Goal: Task Accomplishment & Management: Use online tool/utility

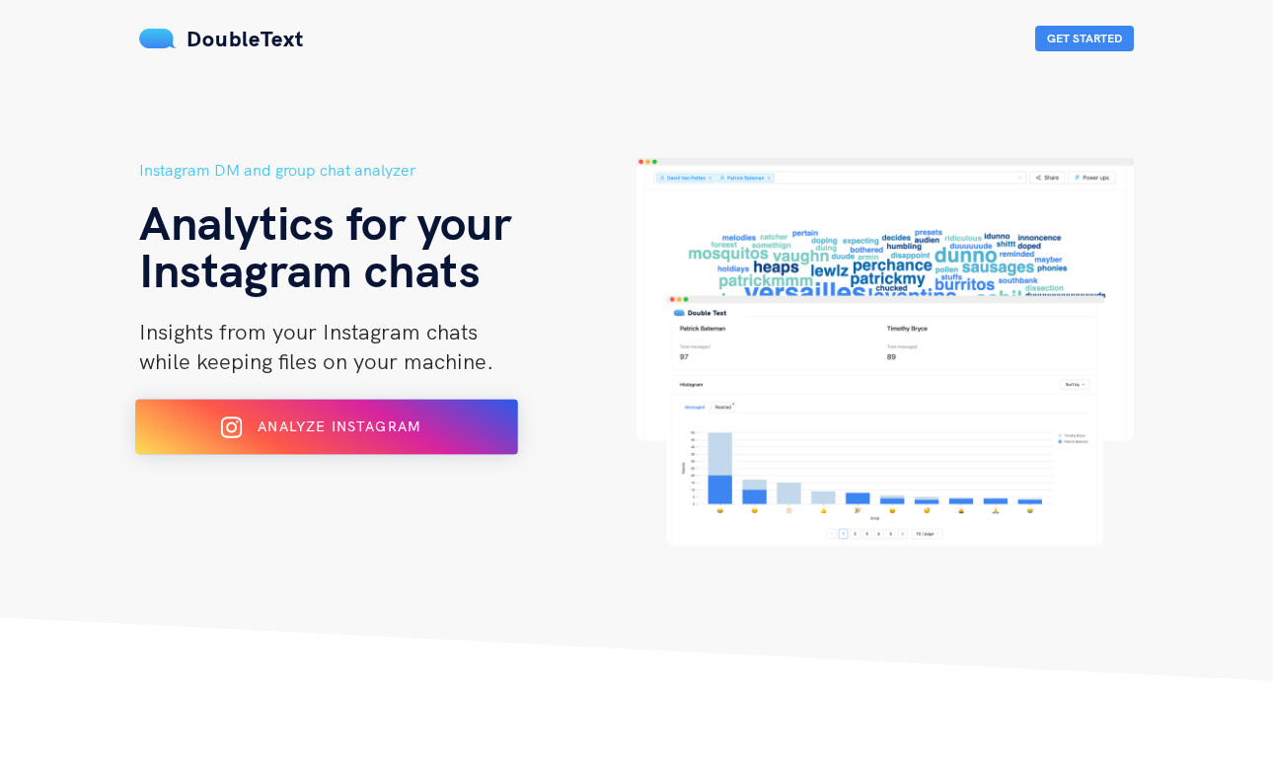
click at [477, 421] on div "Analyze Instagram" at bounding box center [327, 427] width 312 height 32
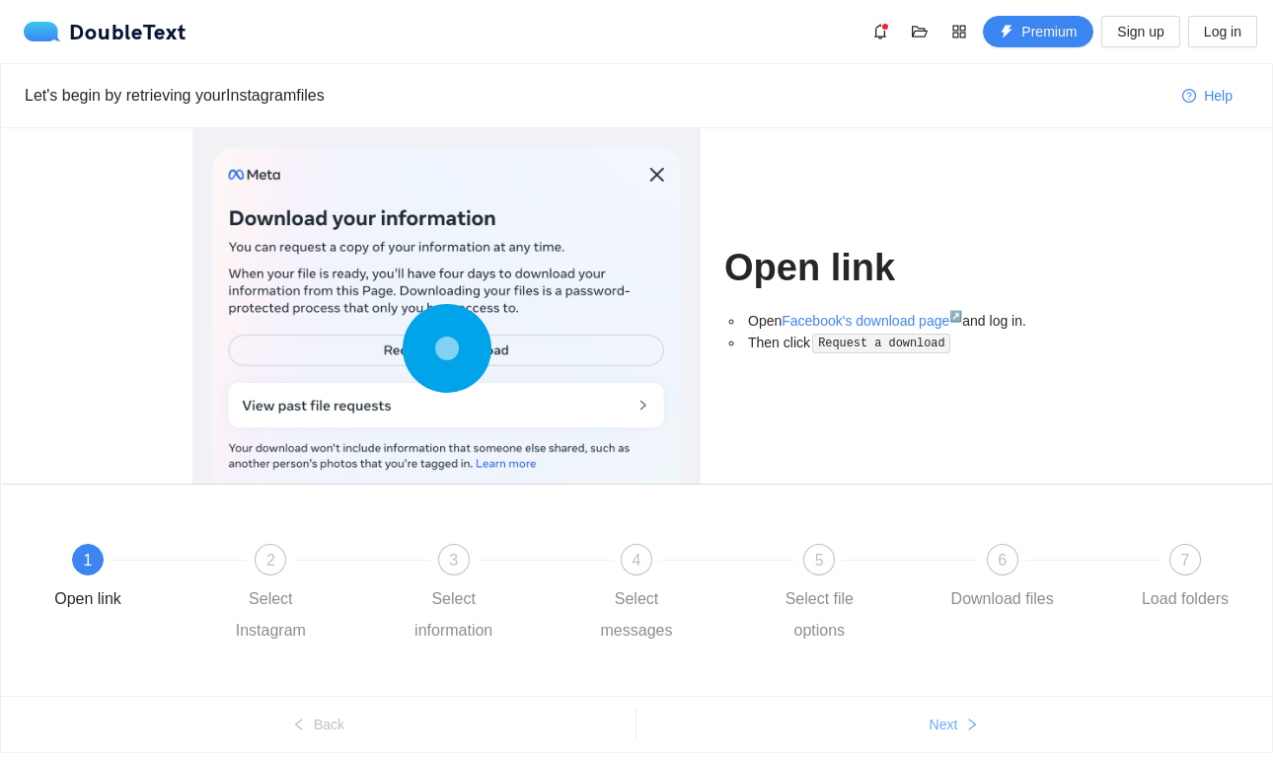
click at [951, 725] on span "Next" at bounding box center [943, 724] width 29 height 22
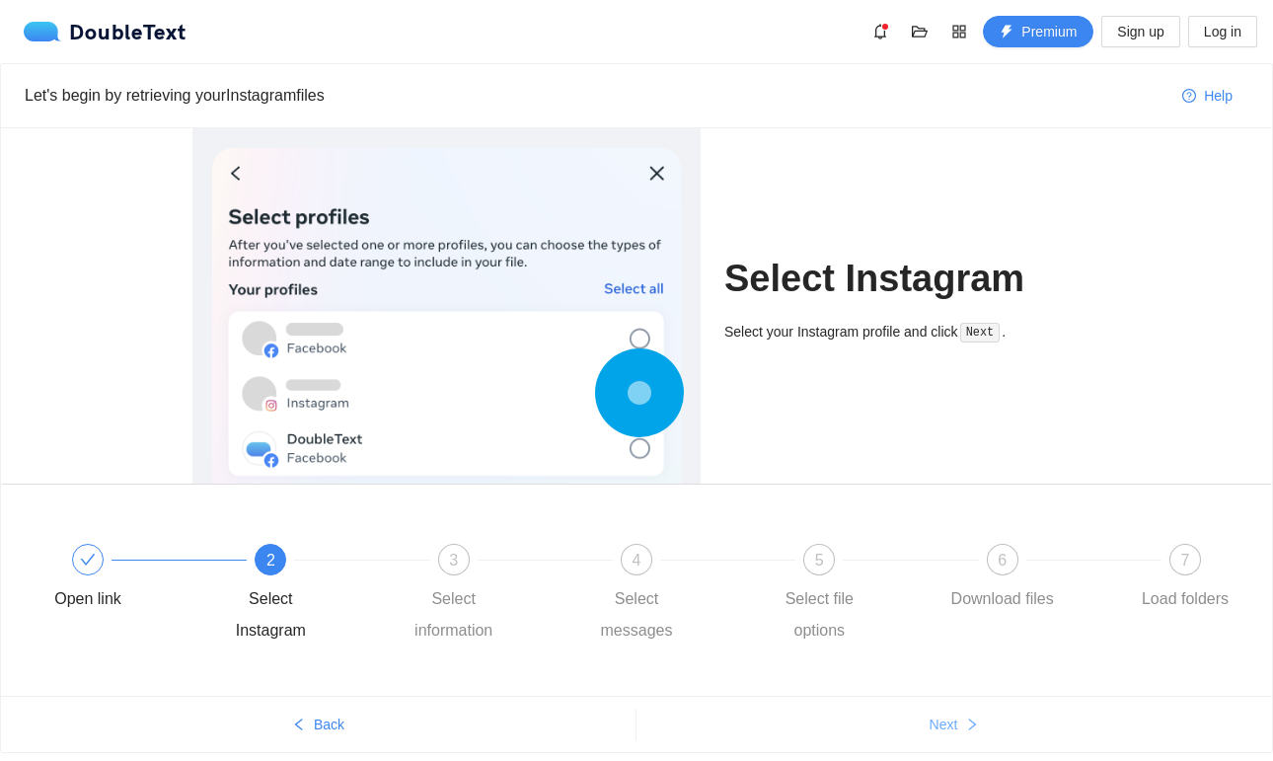
click at [951, 725] on span "Next" at bounding box center [943, 724] width 29 height 22
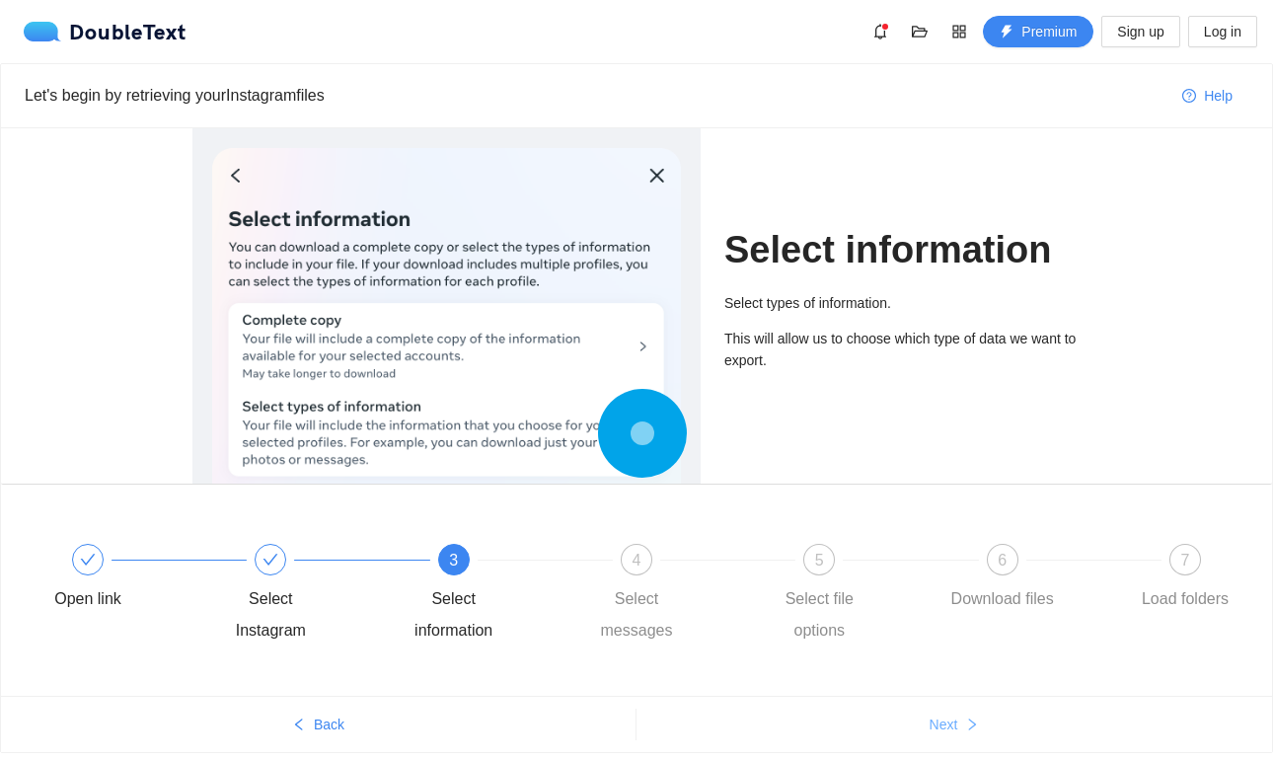
click at [951, 725] on span "Next" at bounding box center [943, 724] width 29 height 22
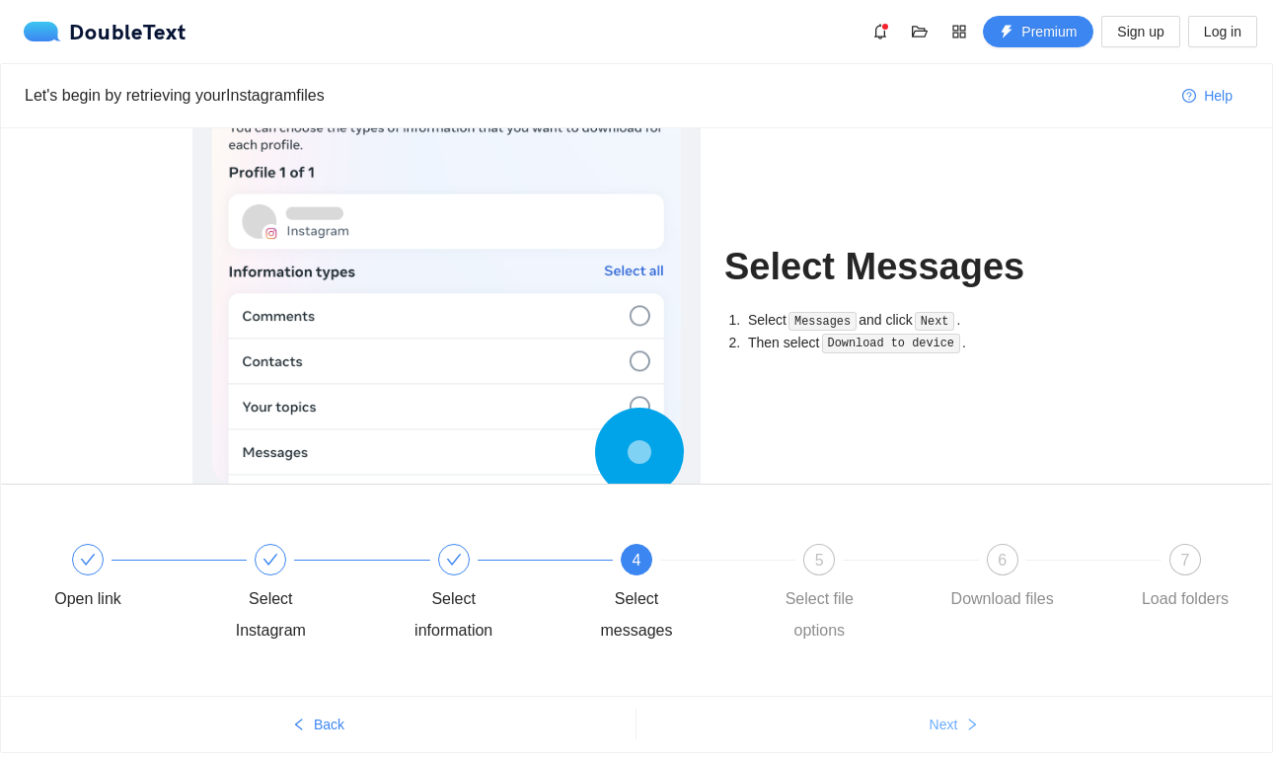
click at [951, 725] on span "Next" at bounding box center [943, 724] width 29 height 22
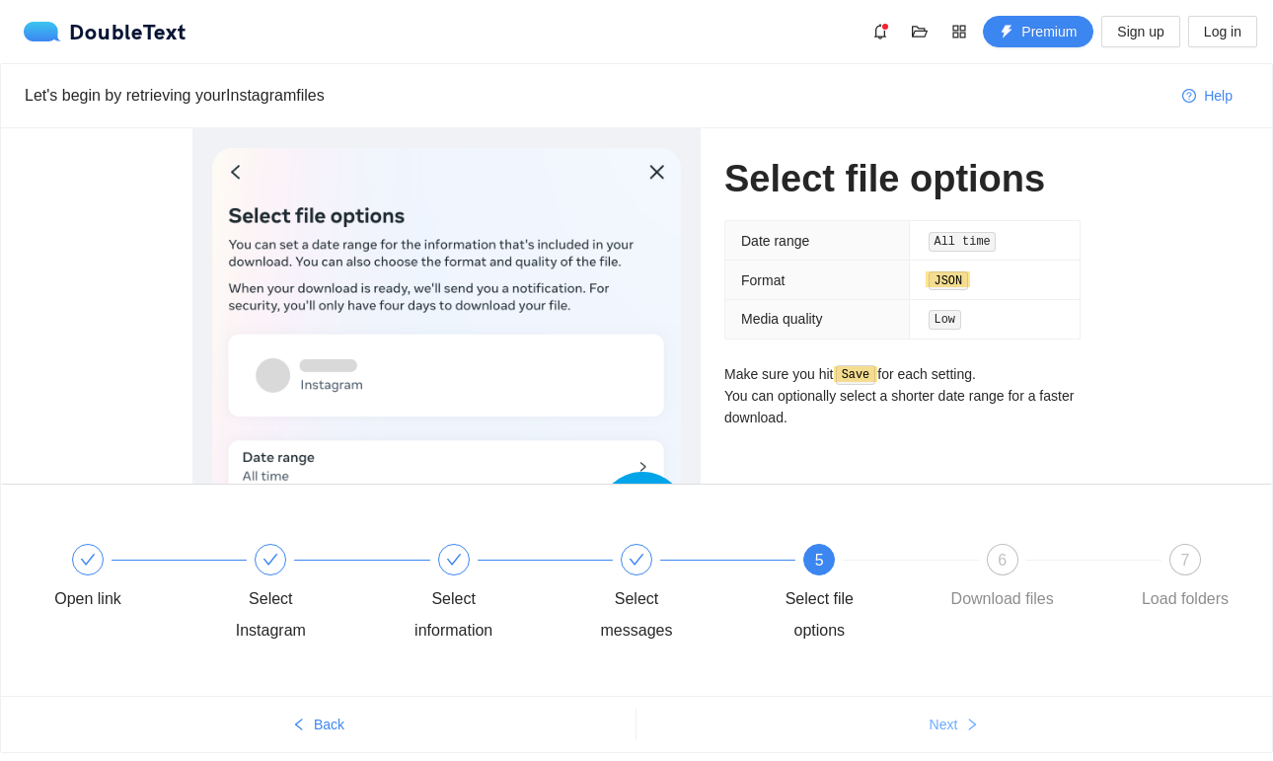
click at [951, 725] on span "Next" at bounding box center [943, 724] width 29 height 22
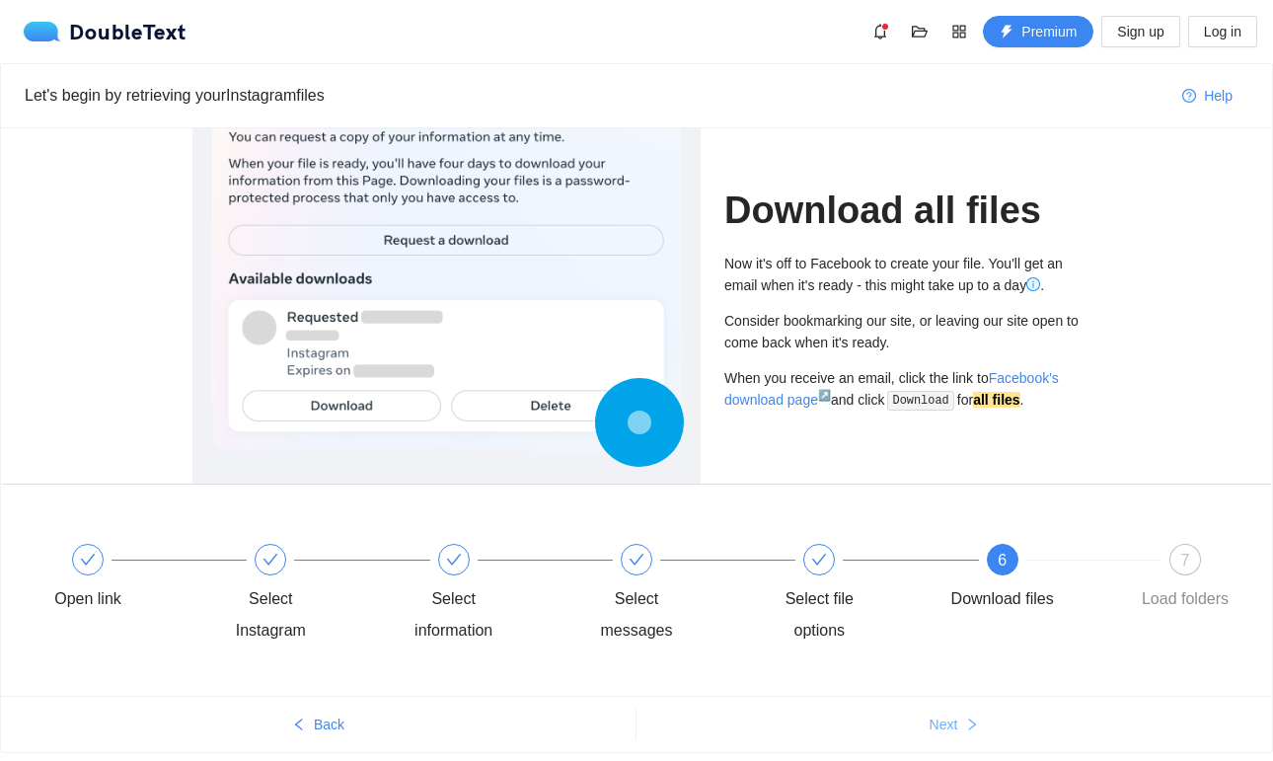
click at [951, 725] on span "Next" at bounding box center [943, 724] width 29 height 22
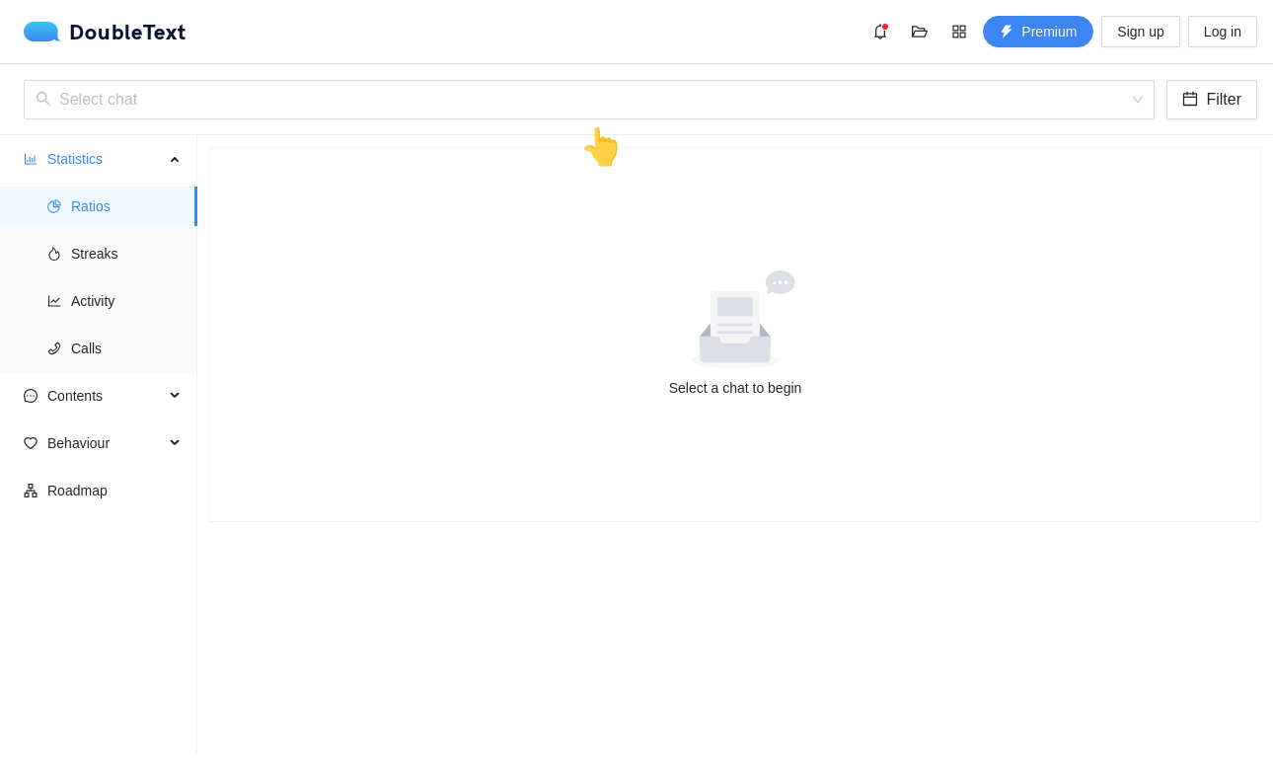
click at [570, 76] on div "Select chat Filter 👆" at bounding box center [636, 99] width 1273 height 71
click at [563, 111] on input "search" at bounding box center [582, 99] width 1093 height 37
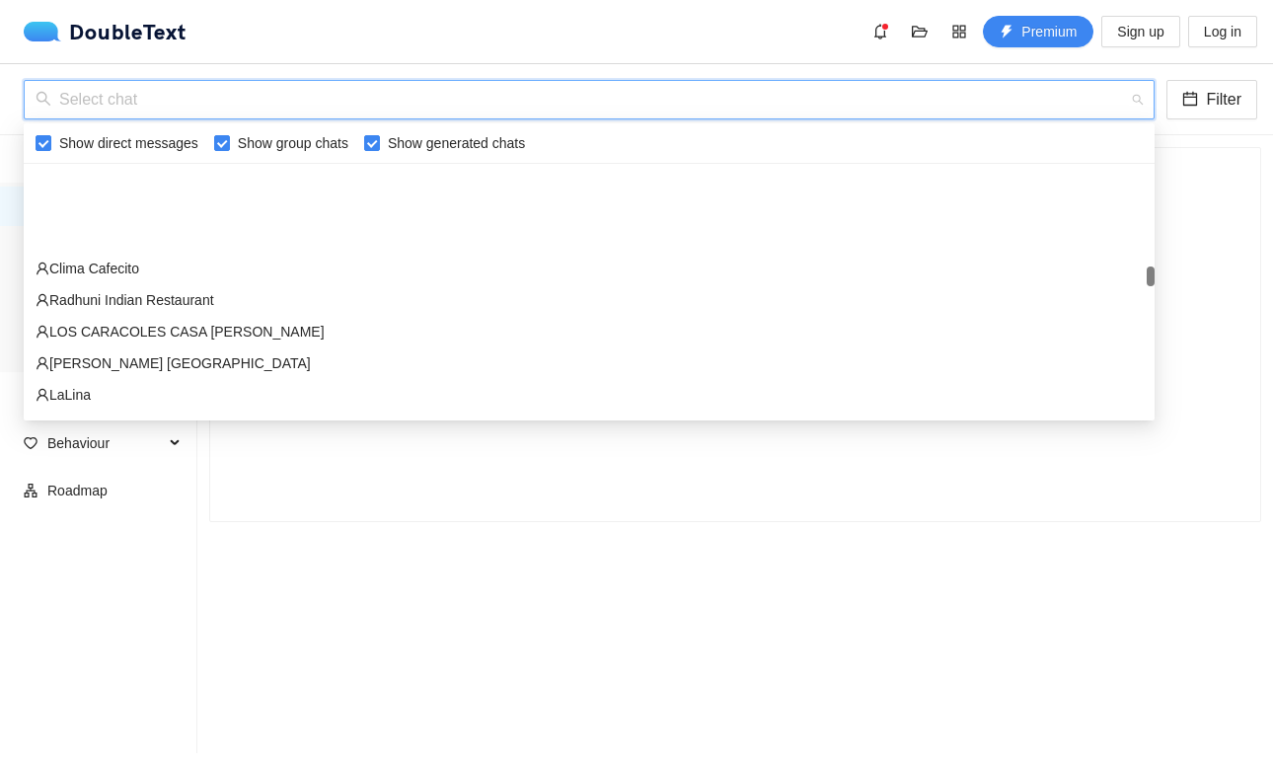
scroll to position [9339, 0]
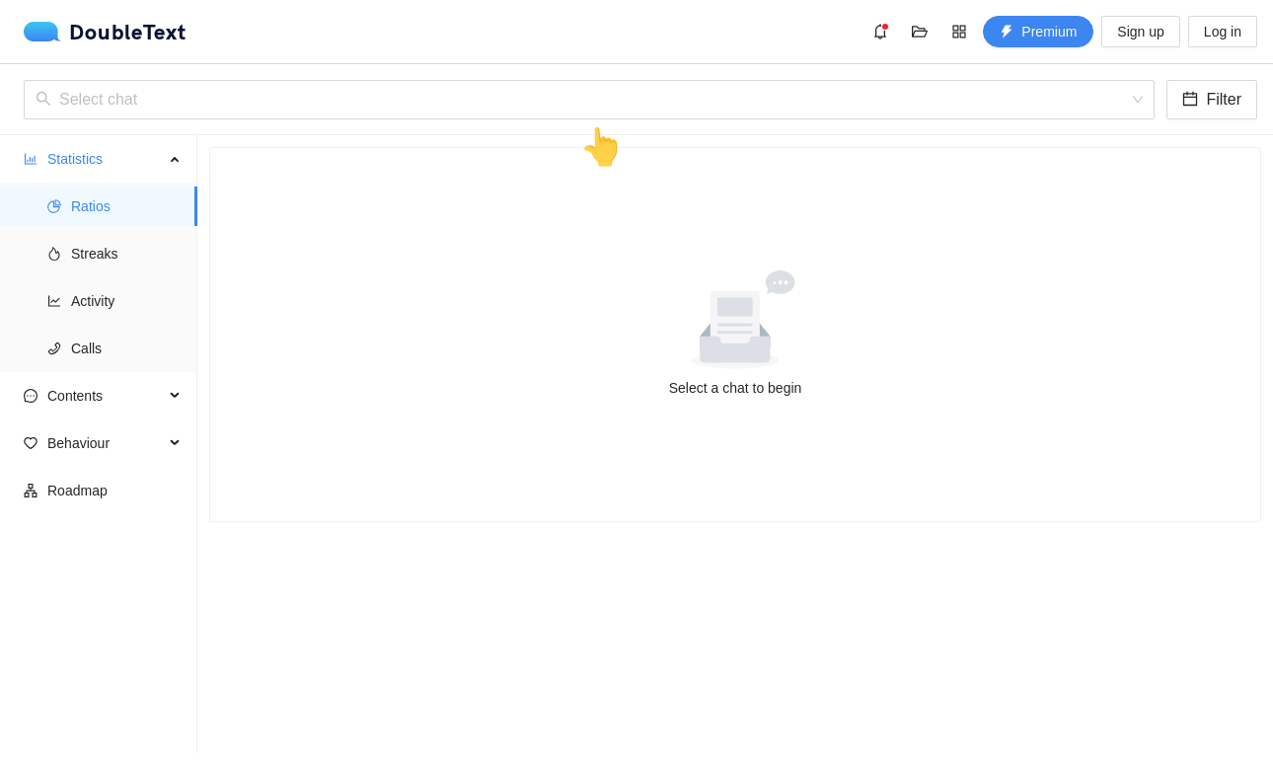
click at [345, 726] on section "Select a chat to begin" at bounding box center [735, 444] width 1076 height 618
click at [124, 252] on span "Streaks" at bounding box center [126, 253] width 111 height 39
click at [147, 190] on span "Ratios" at bounding box center [126, 205] width 111 height 39
click at [235, 103] on input "search" at bounding box center [582, 99] width 1093 height 37
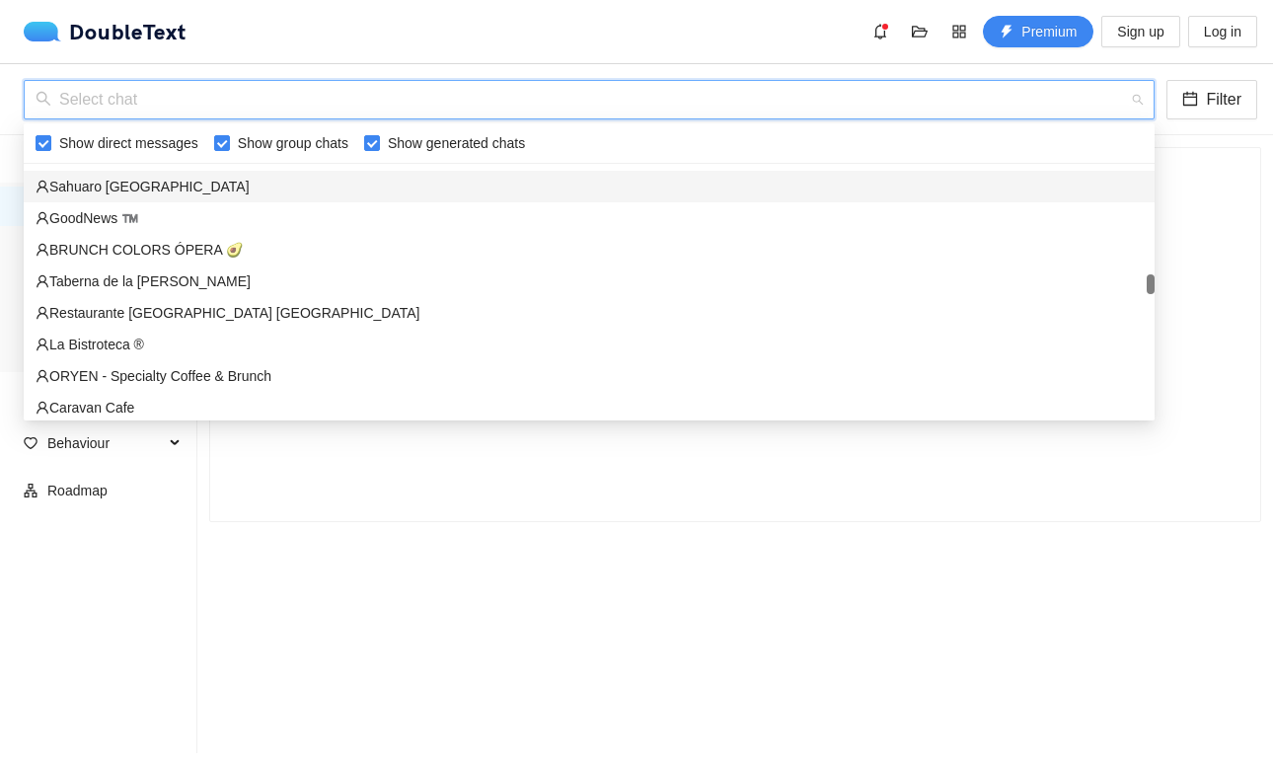
click at [205, 195] on div "Sahuaro Madrid" at bounding box center [589, 187] width 1107 height 22
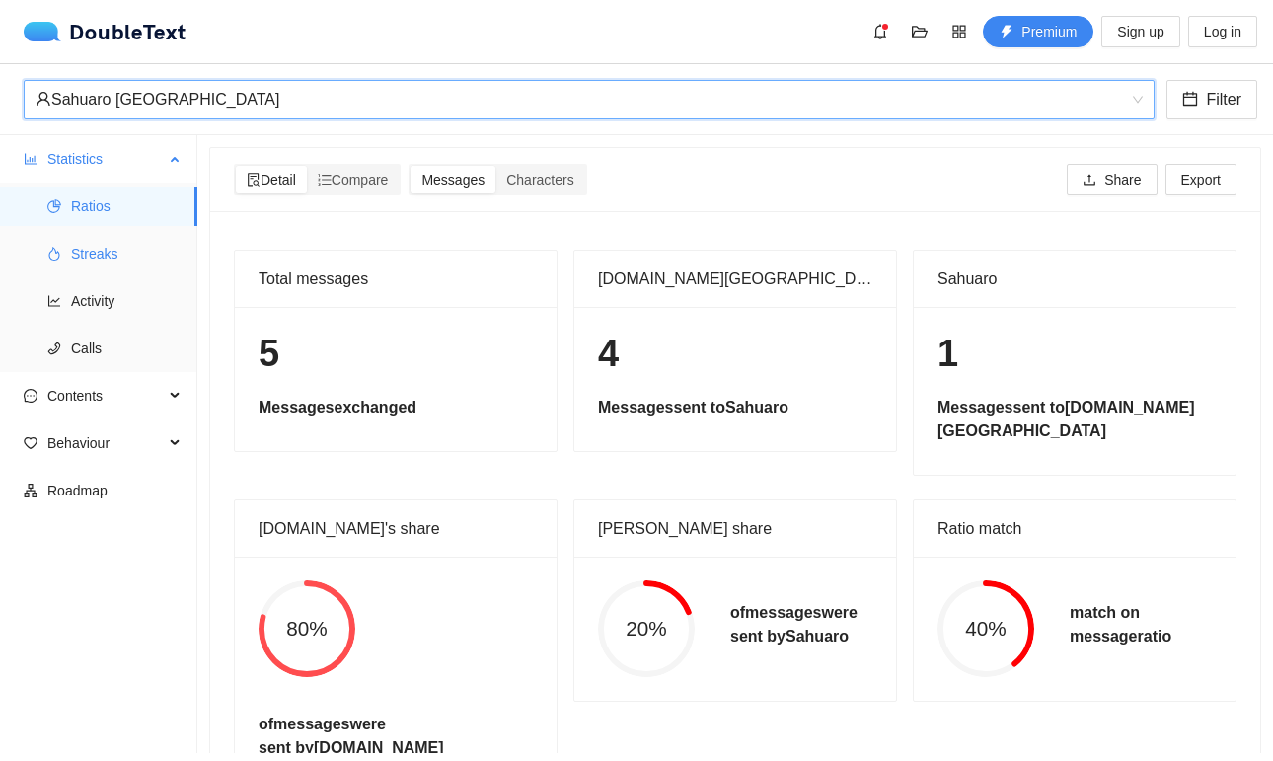
click at [124, 250] on span "Streaks" at bounding box center [126, 253] width 111 height 39
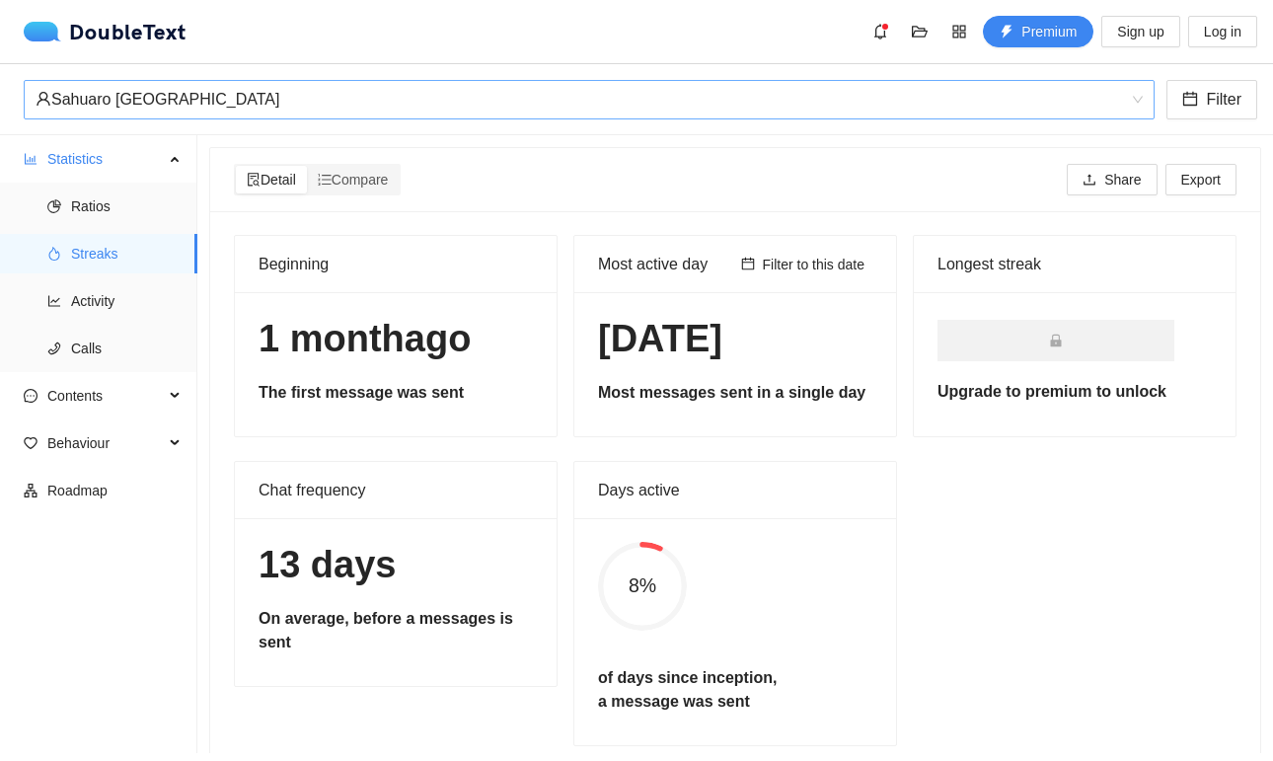
click at [1120, 101] on div "Sahuaro Madrid" at bounding box center [580, 99] width 1089 height 37
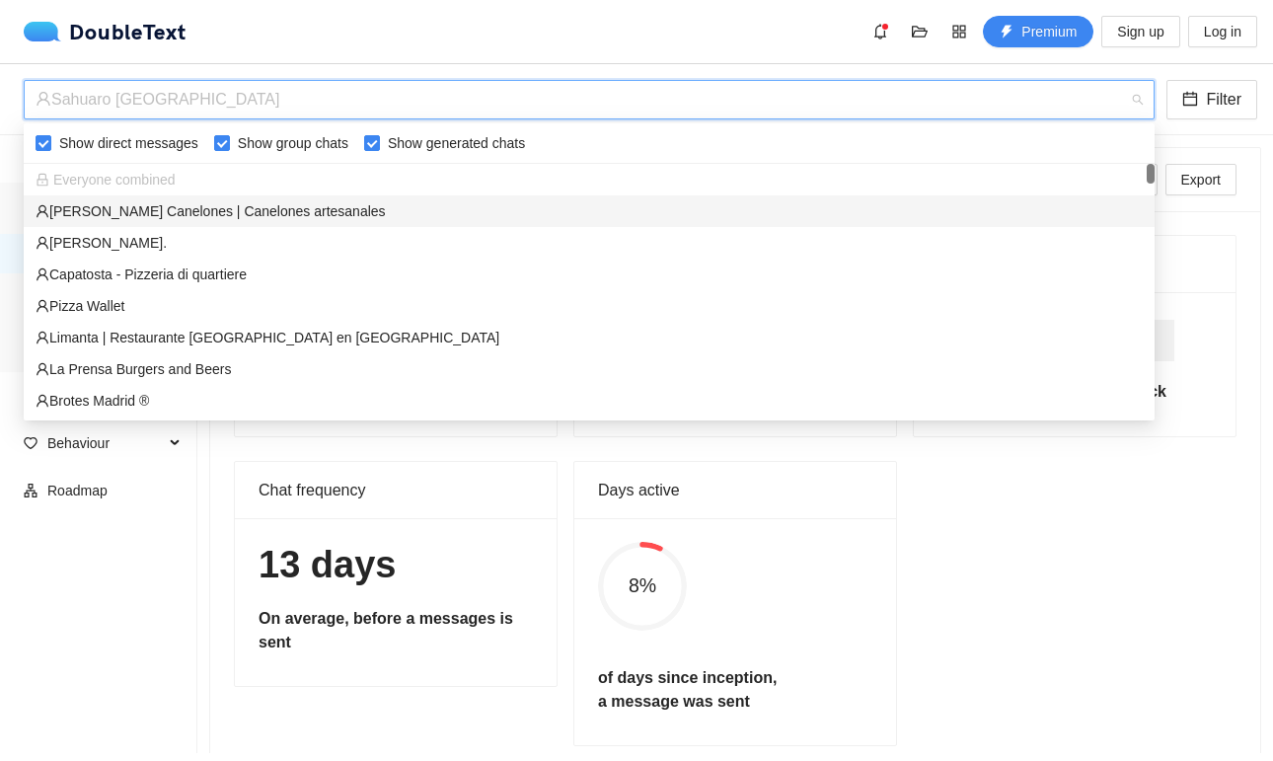
click at [447, 164] on div "Everyone combined" at bounding box center [589, 180] width 1131 height 32
click at [82, 181] on span "Everyone combined" at bounding box center [106, 180] width 140 height 16
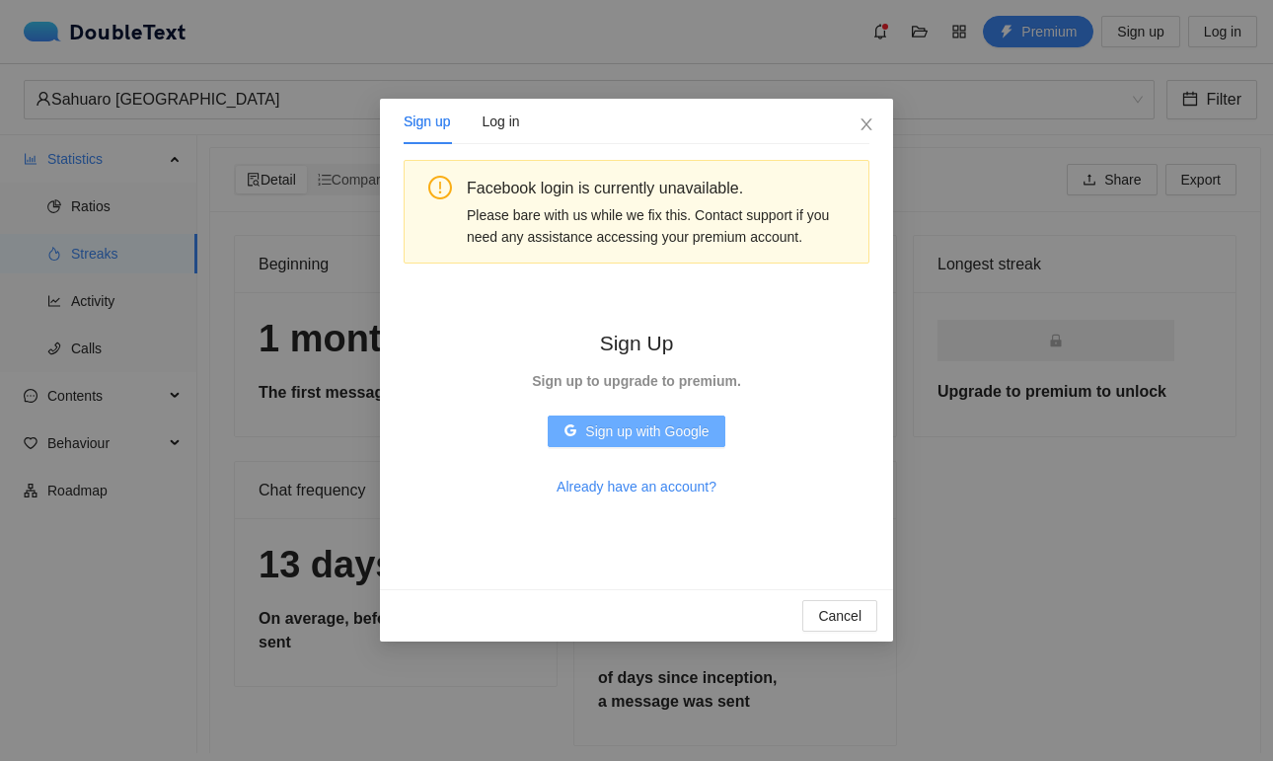
click at [667, 426] on span "Sign up with Google" at bounding box center [646, 431] width 123 height 22
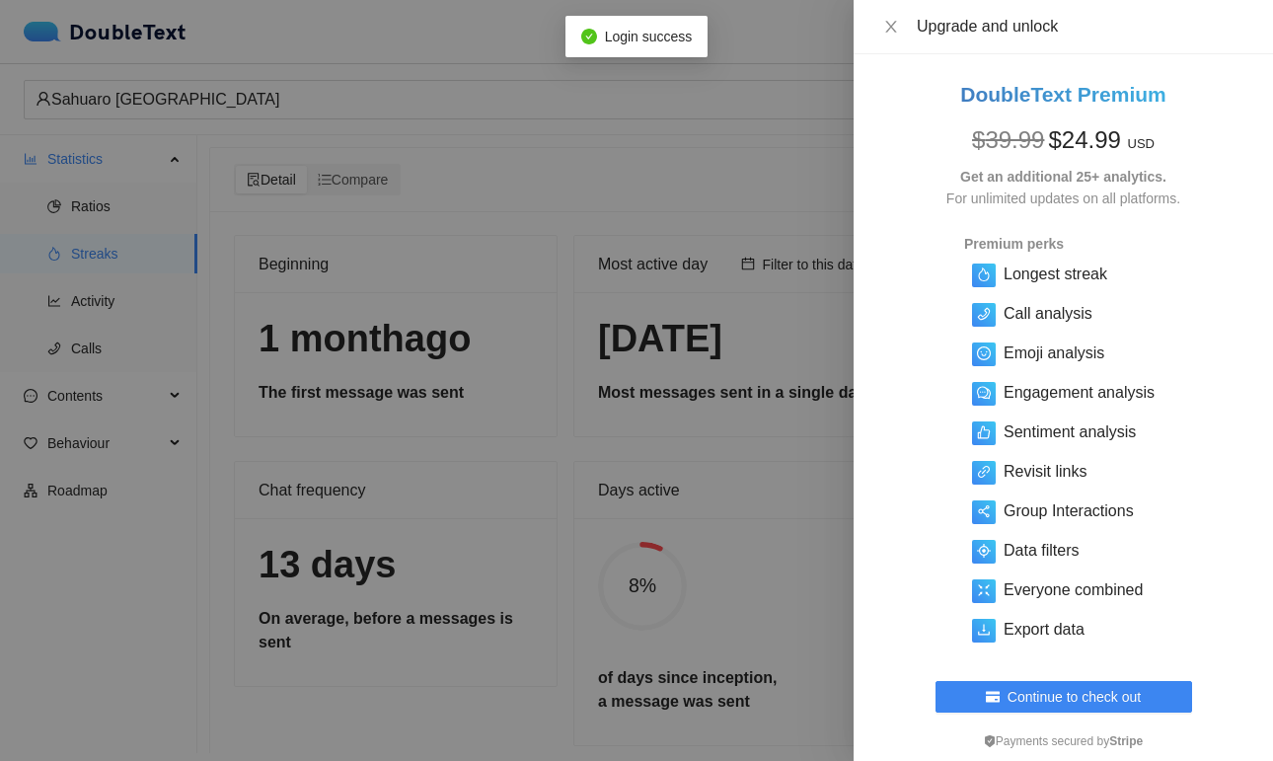
click at [668, 218] on div at bounding box center [636, 380] width 1273 height 761
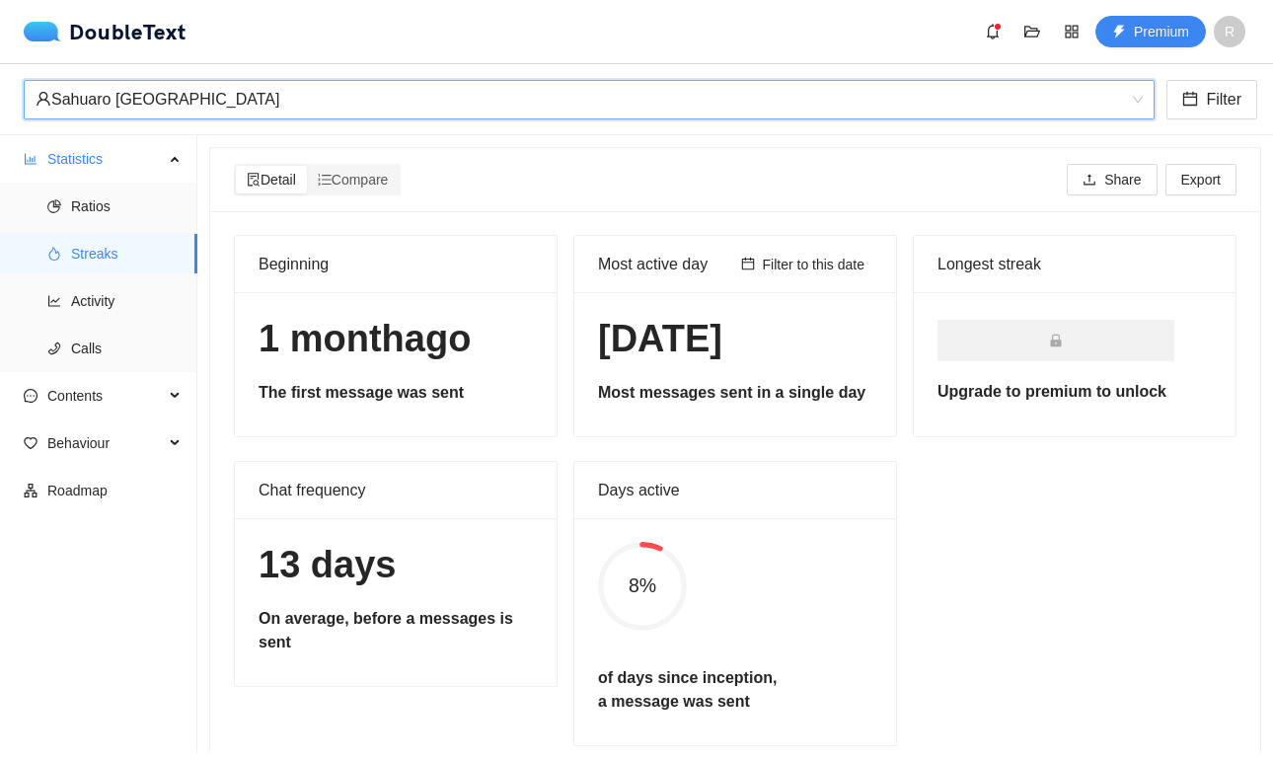
click at [169, 100] on div "Sahuaro Madrid" at bounding box center [580, 99] width 1089 height 37
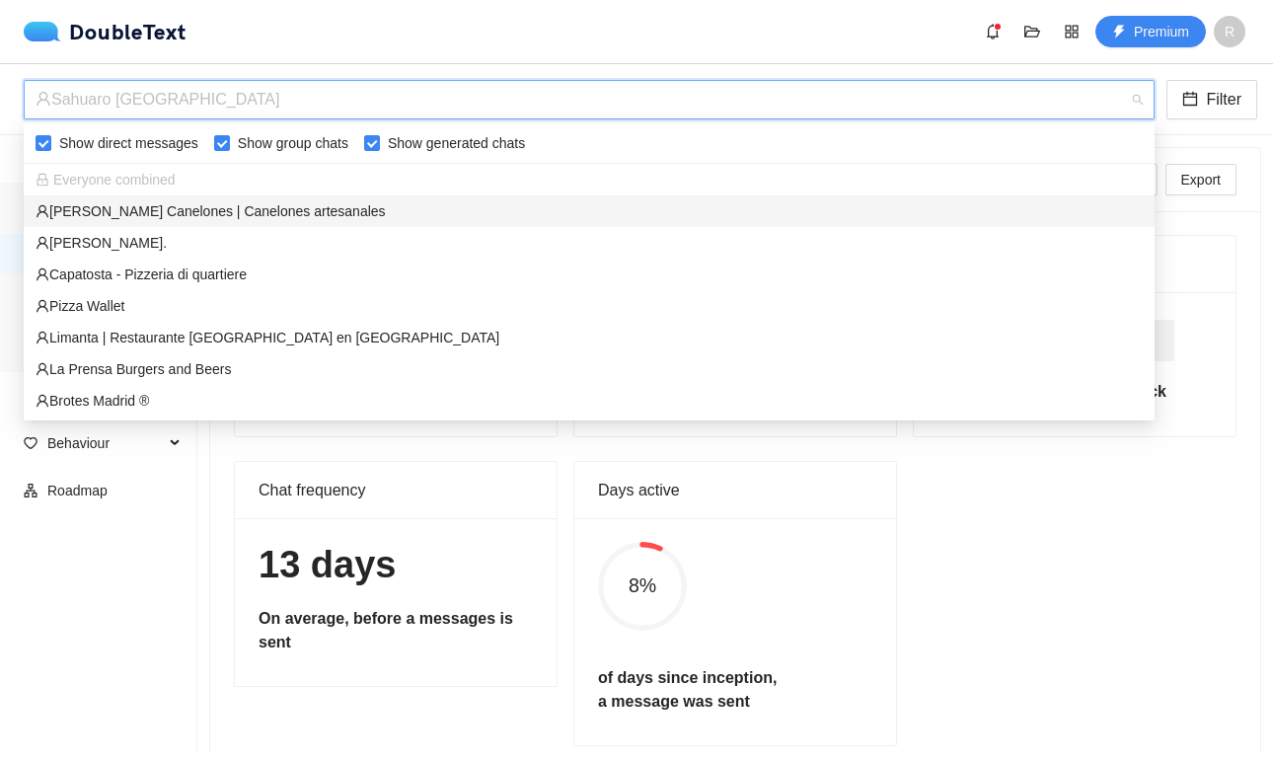
click at [133, 172] on span "Everyone combined" at bounding box center [106, 180] width 140 height 16
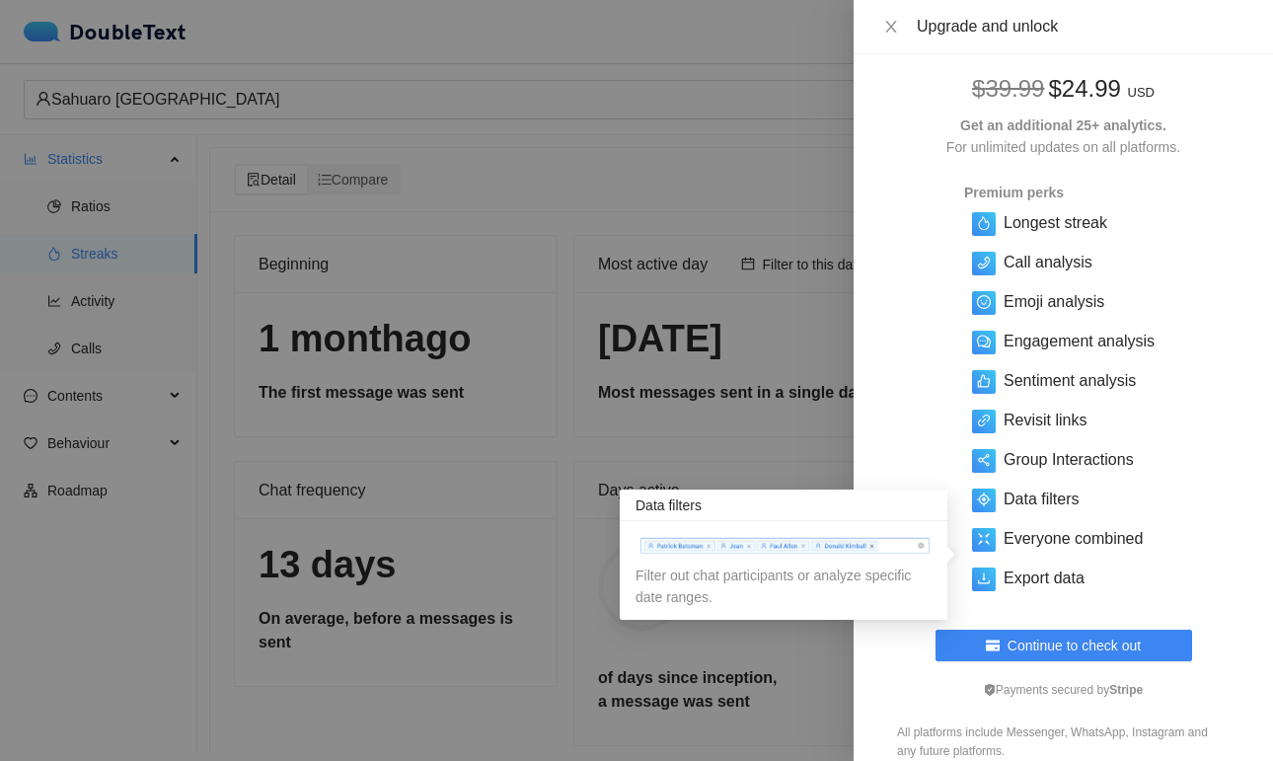
scroll to position [75, 0]
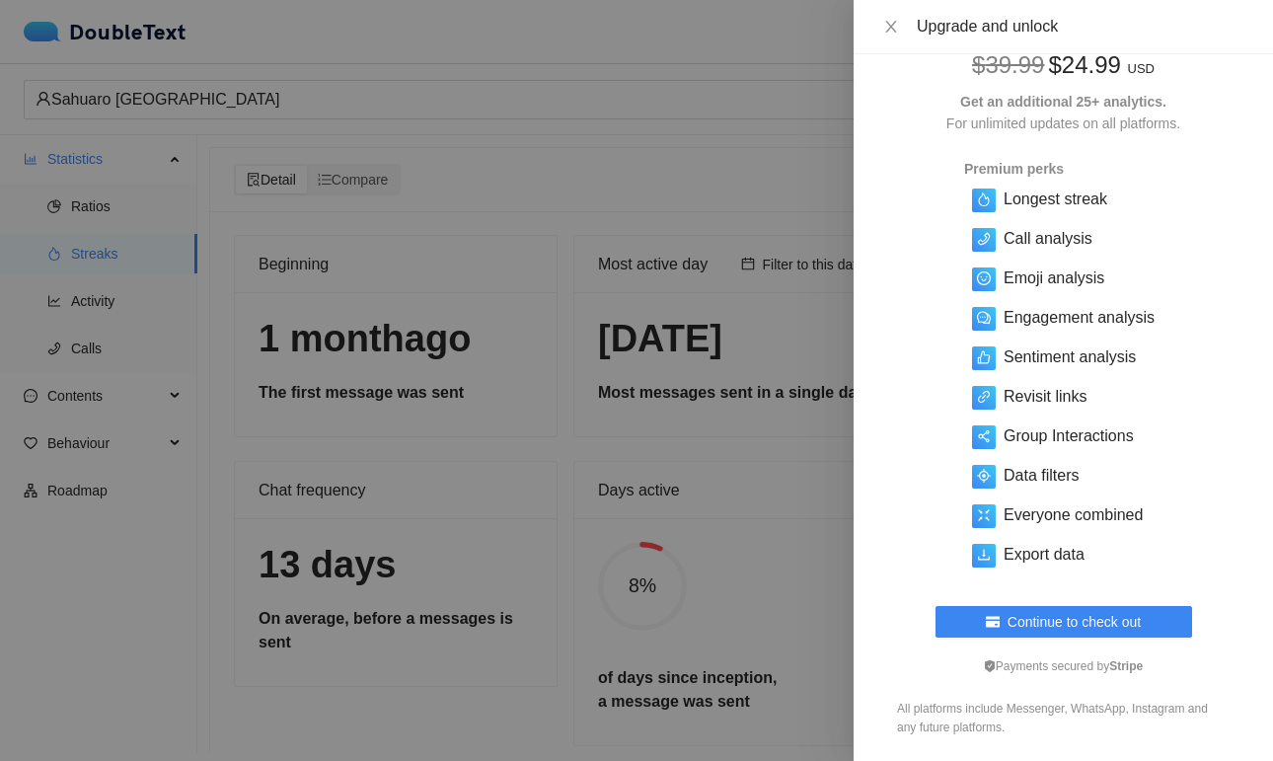
click at [707, 183] on div at bounding box center [636, 380] width 1273 height 761
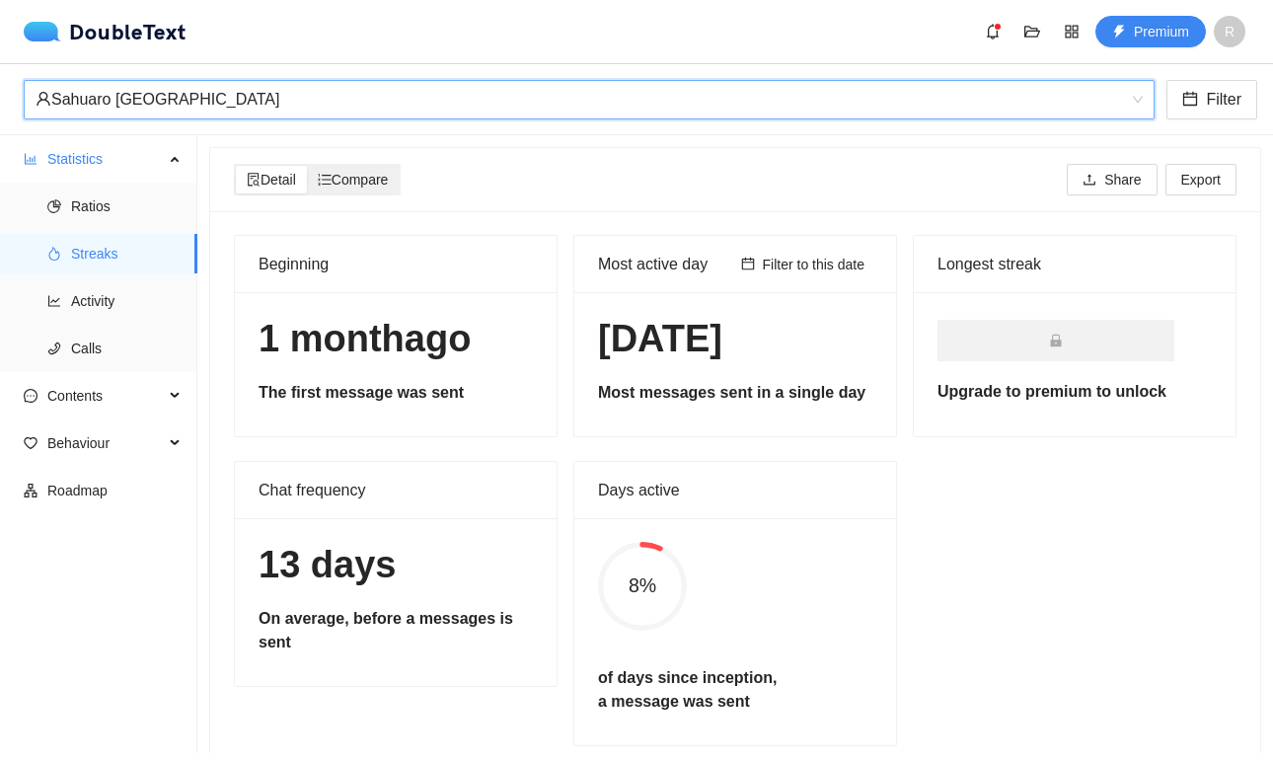
click at [341, 180] on span "Compare" at bounding box center [353, 180] width 71 height 16
click at [307, 166] on input "Compare" at bounding box center [307, 166] width 0 height 0
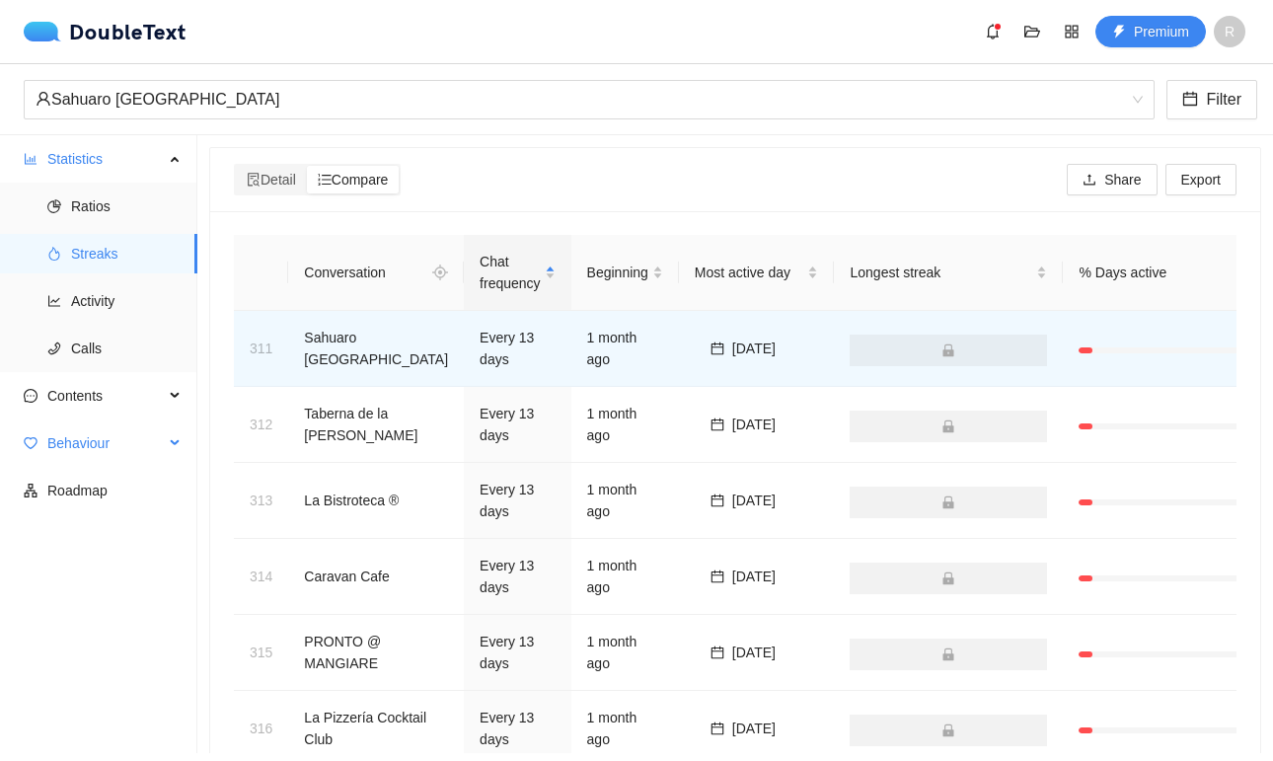
click at [84, 427] on span "Behaviour" at bounding box center [105, 442] width 116 height 39
click at [143, 494] on span "Engagement" at bounding box center [126, 490] width 111 height 39
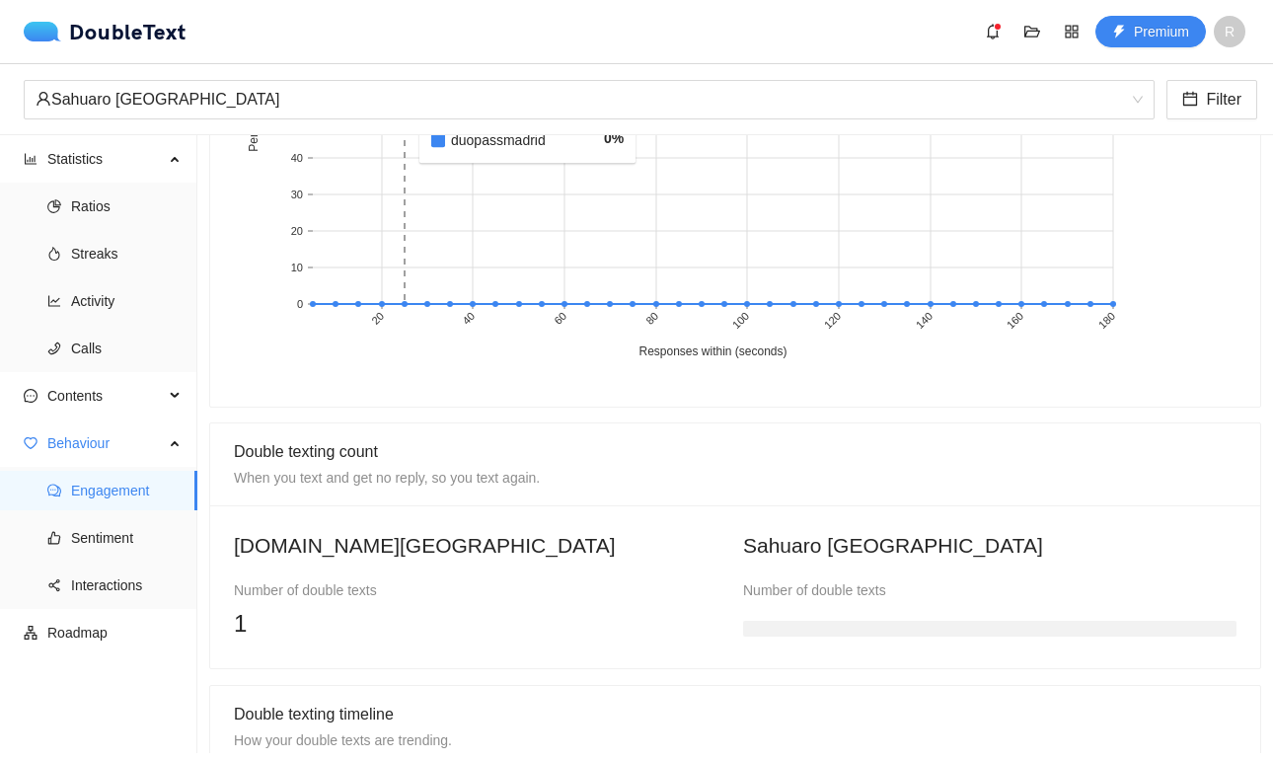
scroll to position [1143, 0]
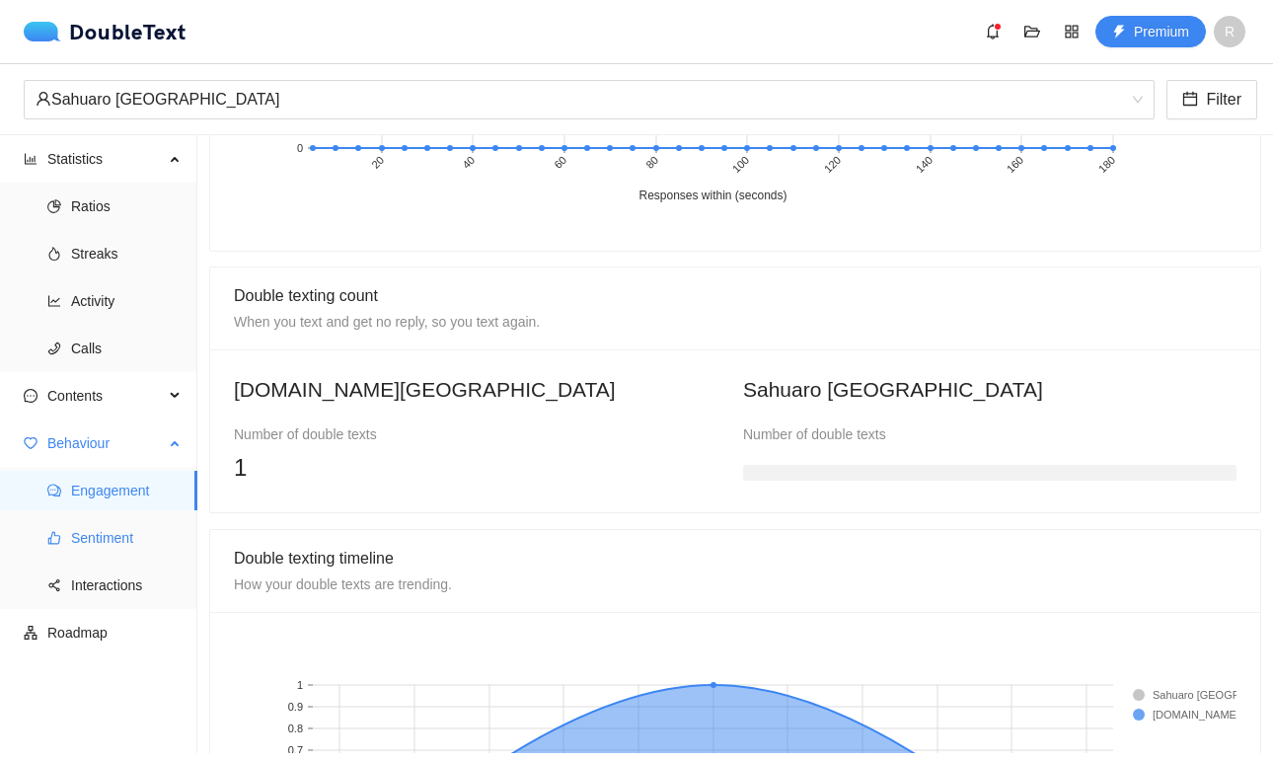
click at [92, 543] on span "Sentiment" at bounding box center [126, 537] width 111 height 39
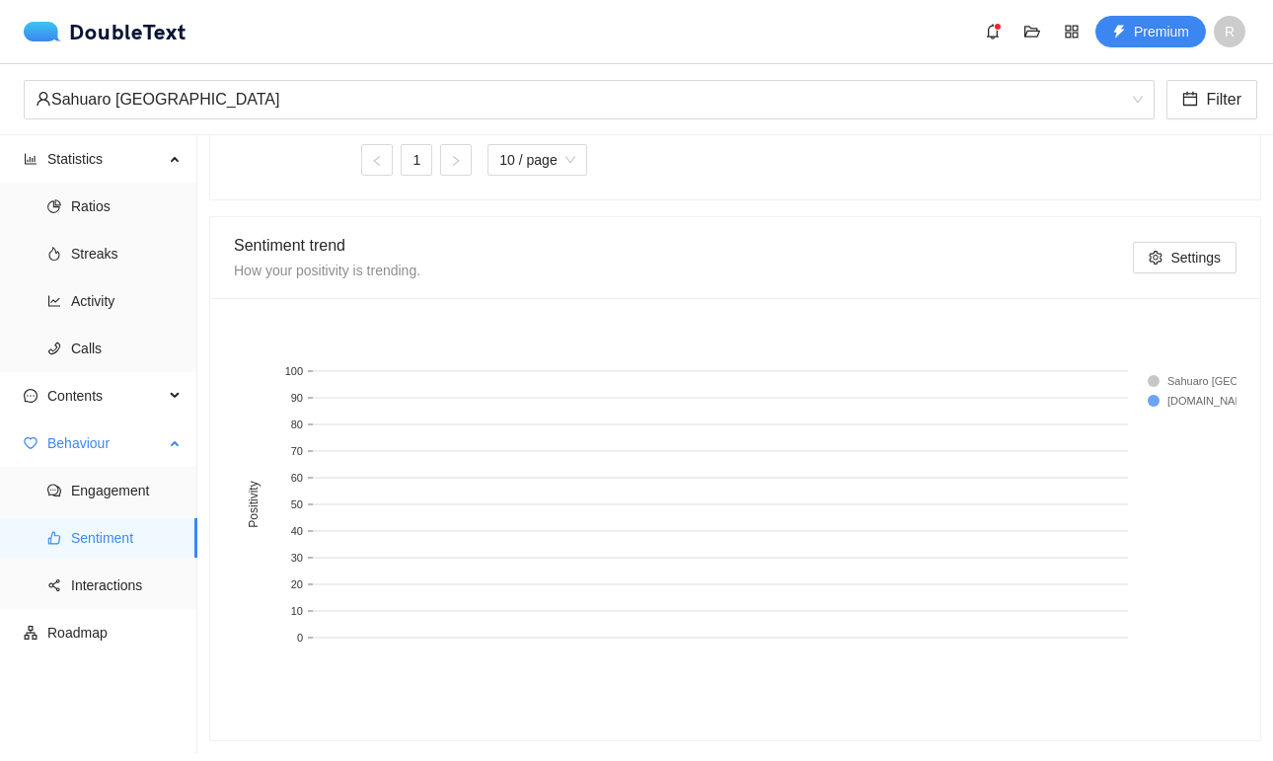
scroll to position [1009, 0]
click at [104, 578] on span "Interactions" at bounding box center [126, 584] width 111 height 39
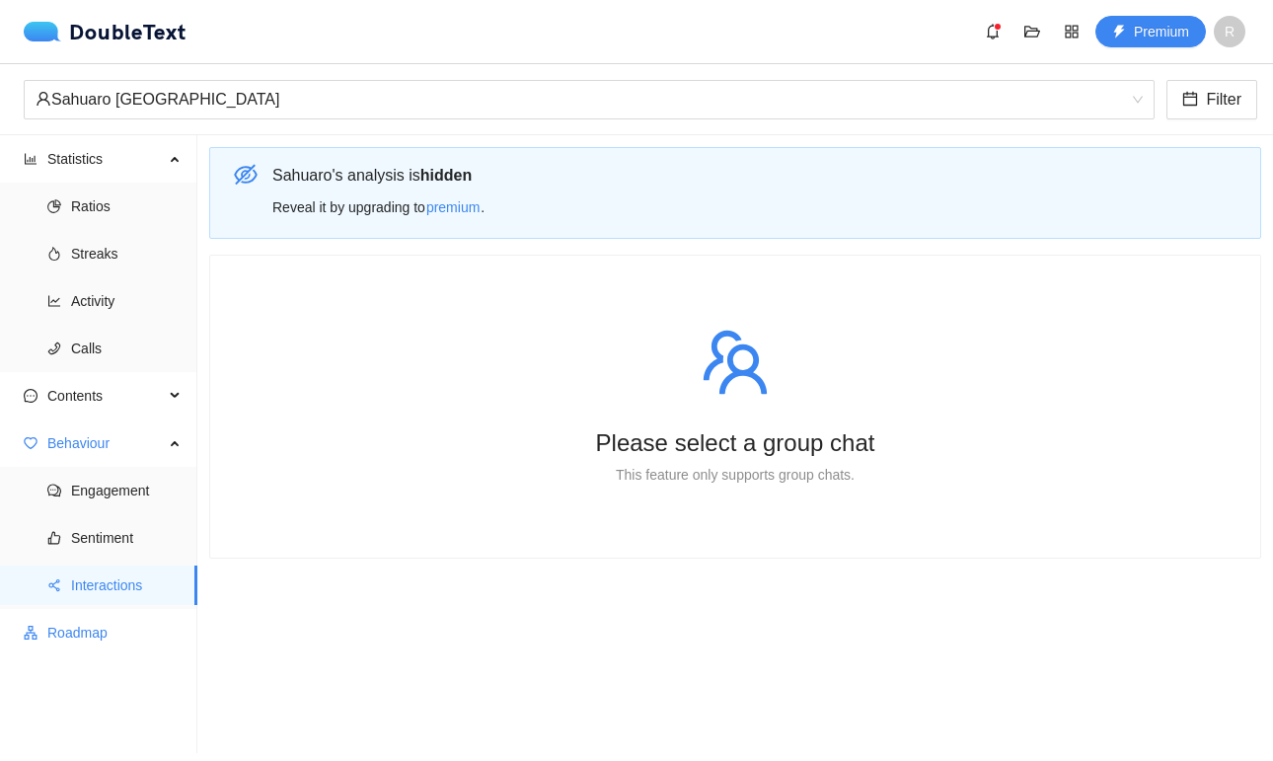
click at [100, 633] on span "Roadmap" at bounding box center [114, 632] width 134 height 39
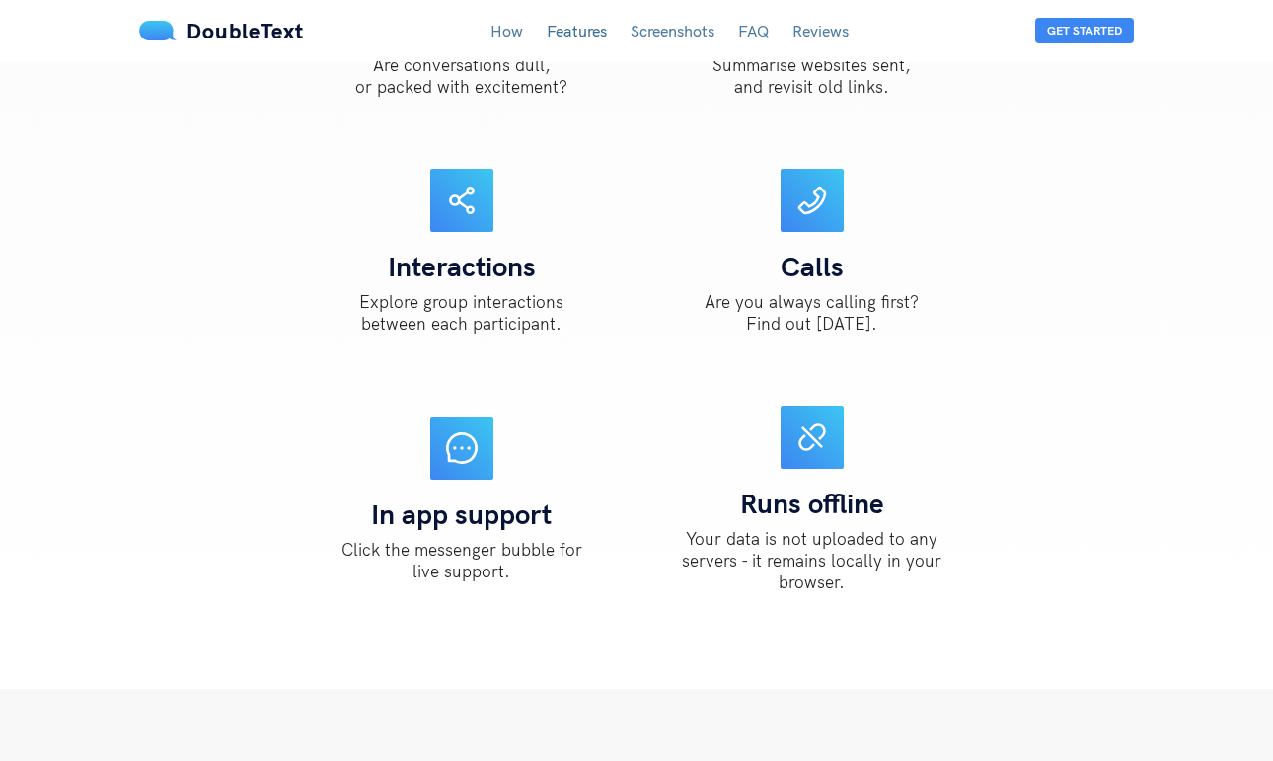
scroll to position [2785, 0]
